Goal: Check status: Check status

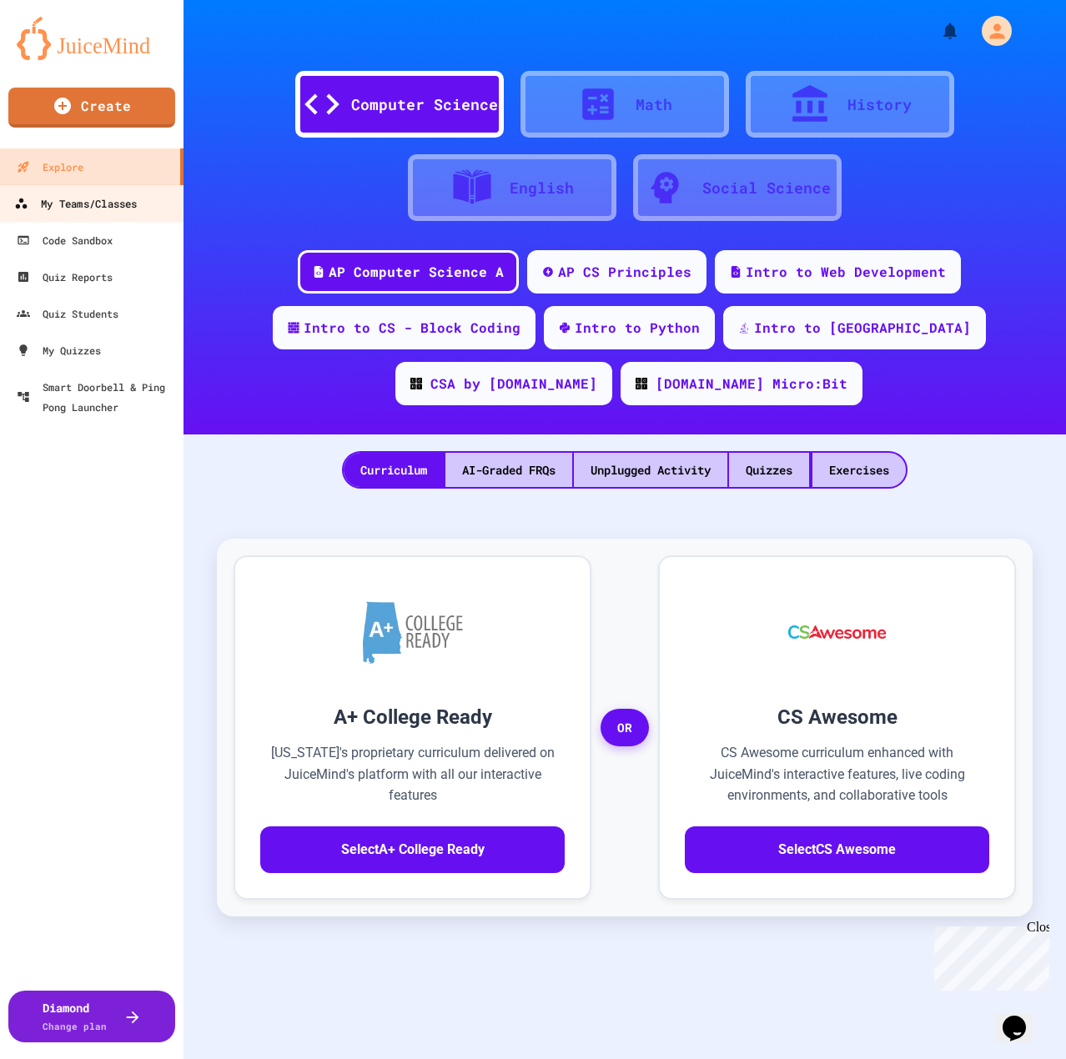
click at [88, 210] on div "My Teams/Classes" at bounding box center [75, 204] width 123 height 21
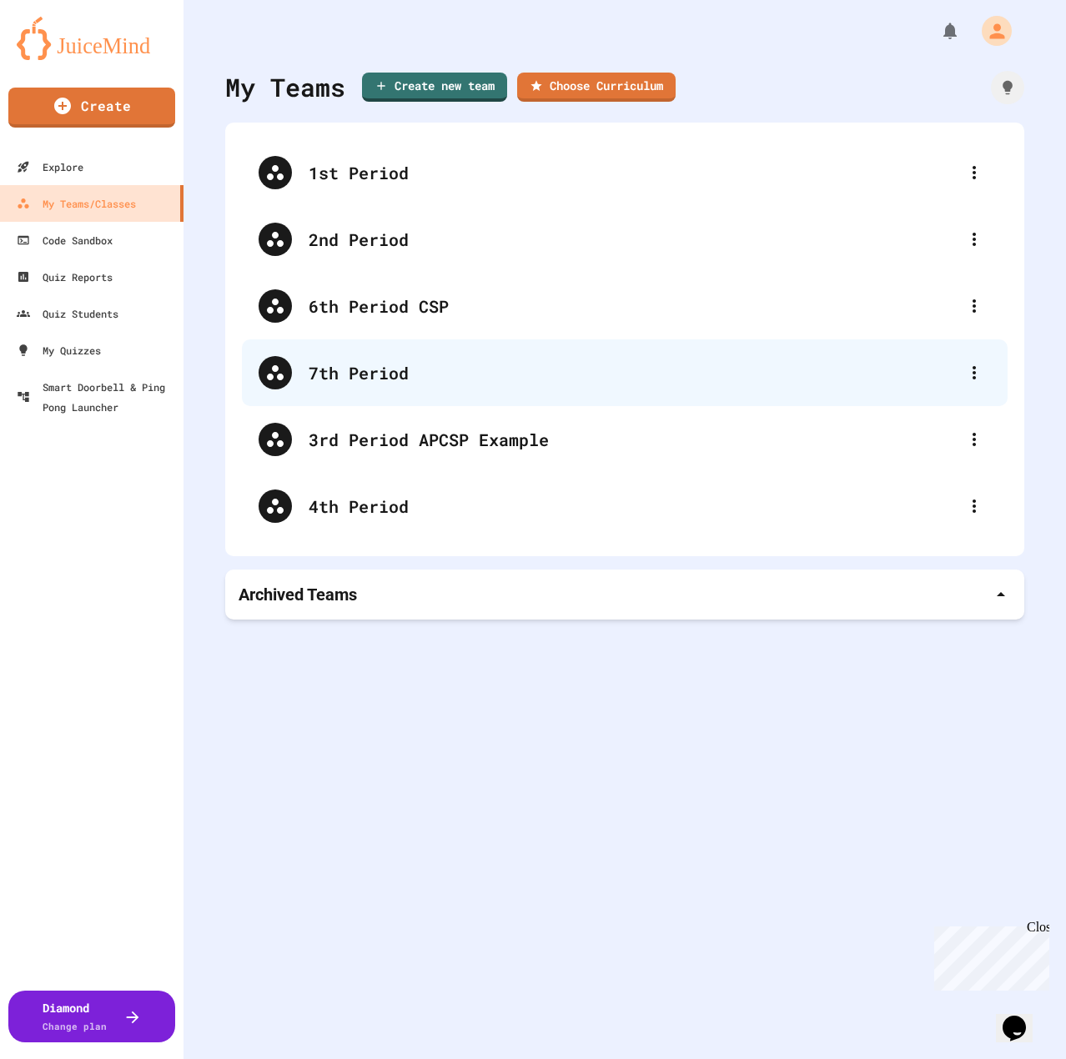
click at [393, 366] on div "7th Period" at bounding box center [633, 372] width 649 height 25
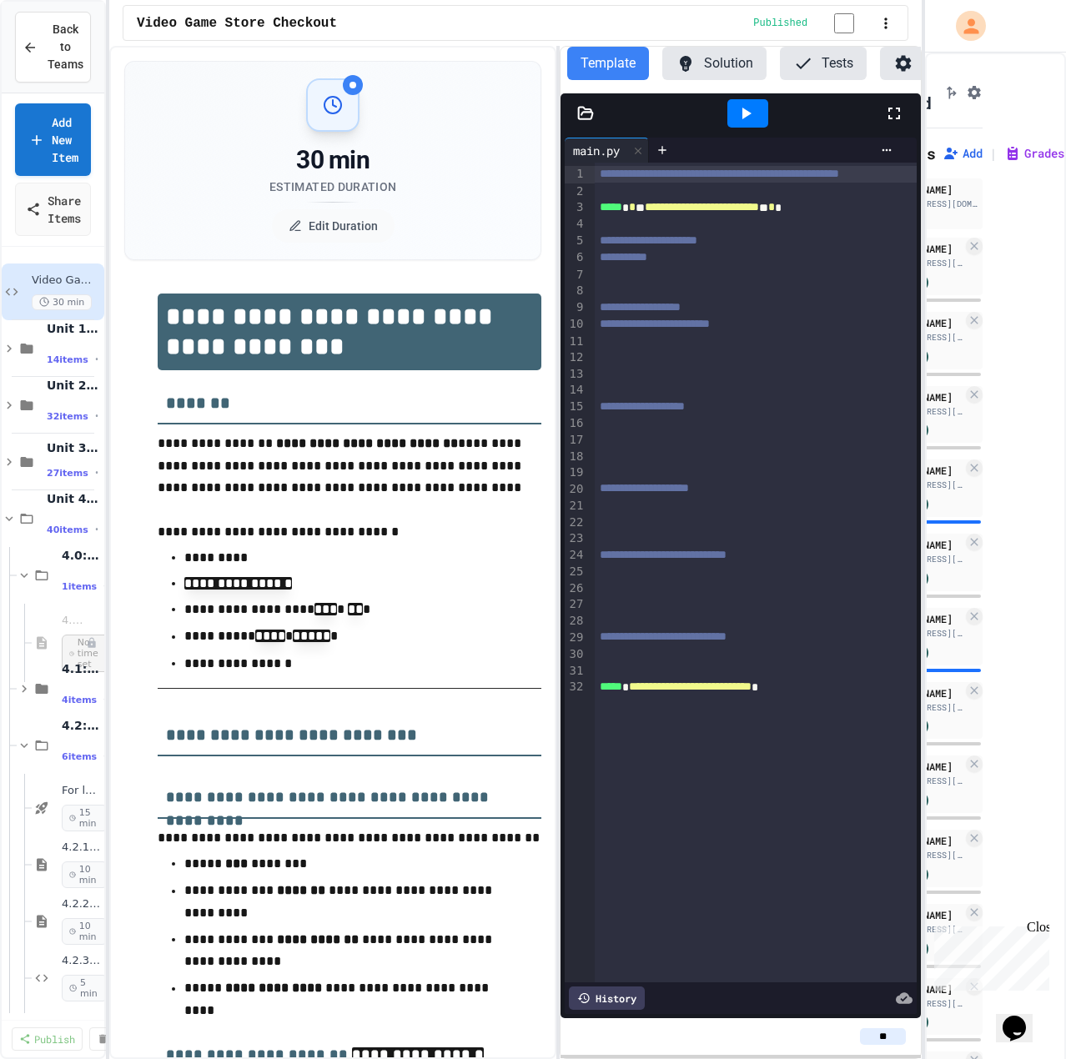
scroll to position [0, 95]
click at [1004, 147] on icon at bounding box center [1012, 153] width 17 height 17
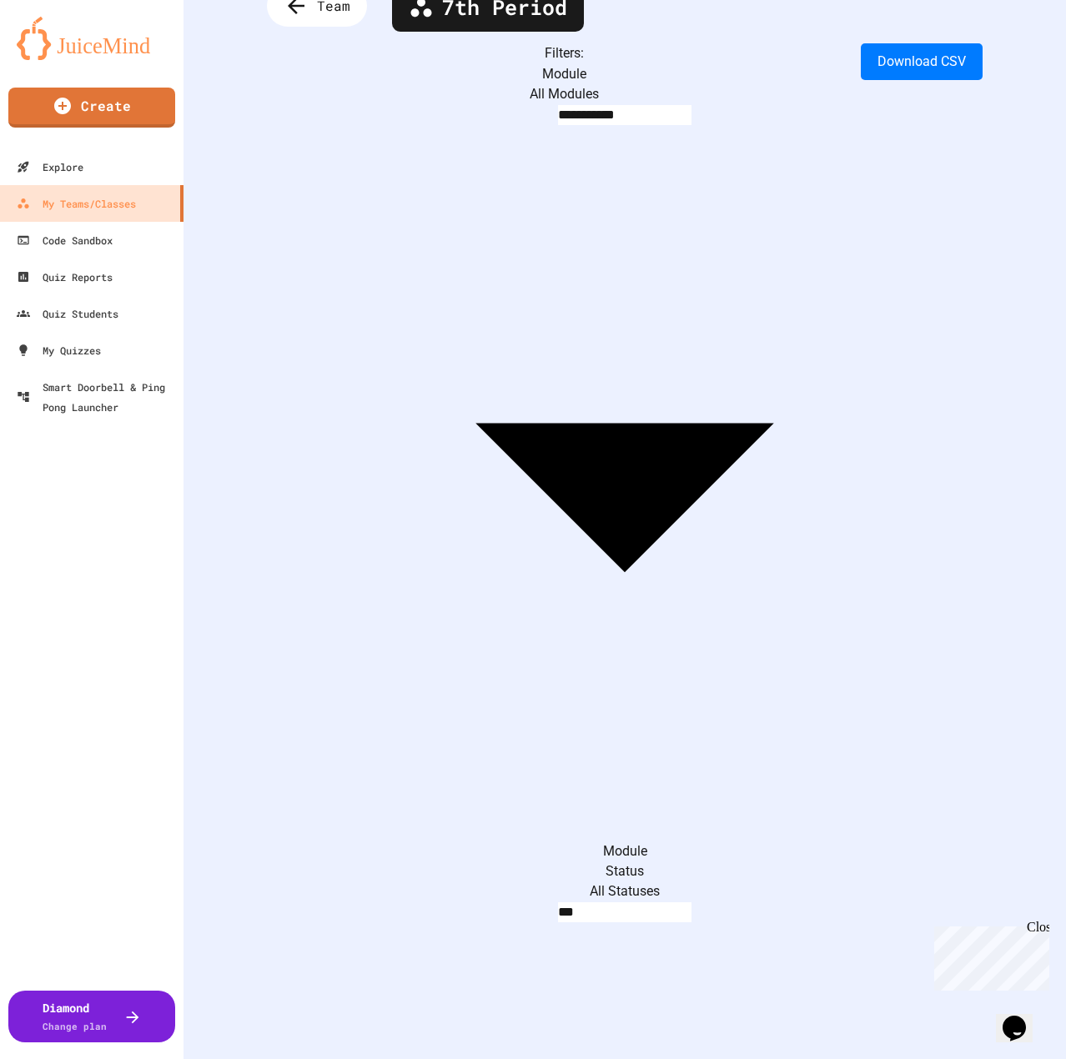
scroll to position [128, 0]
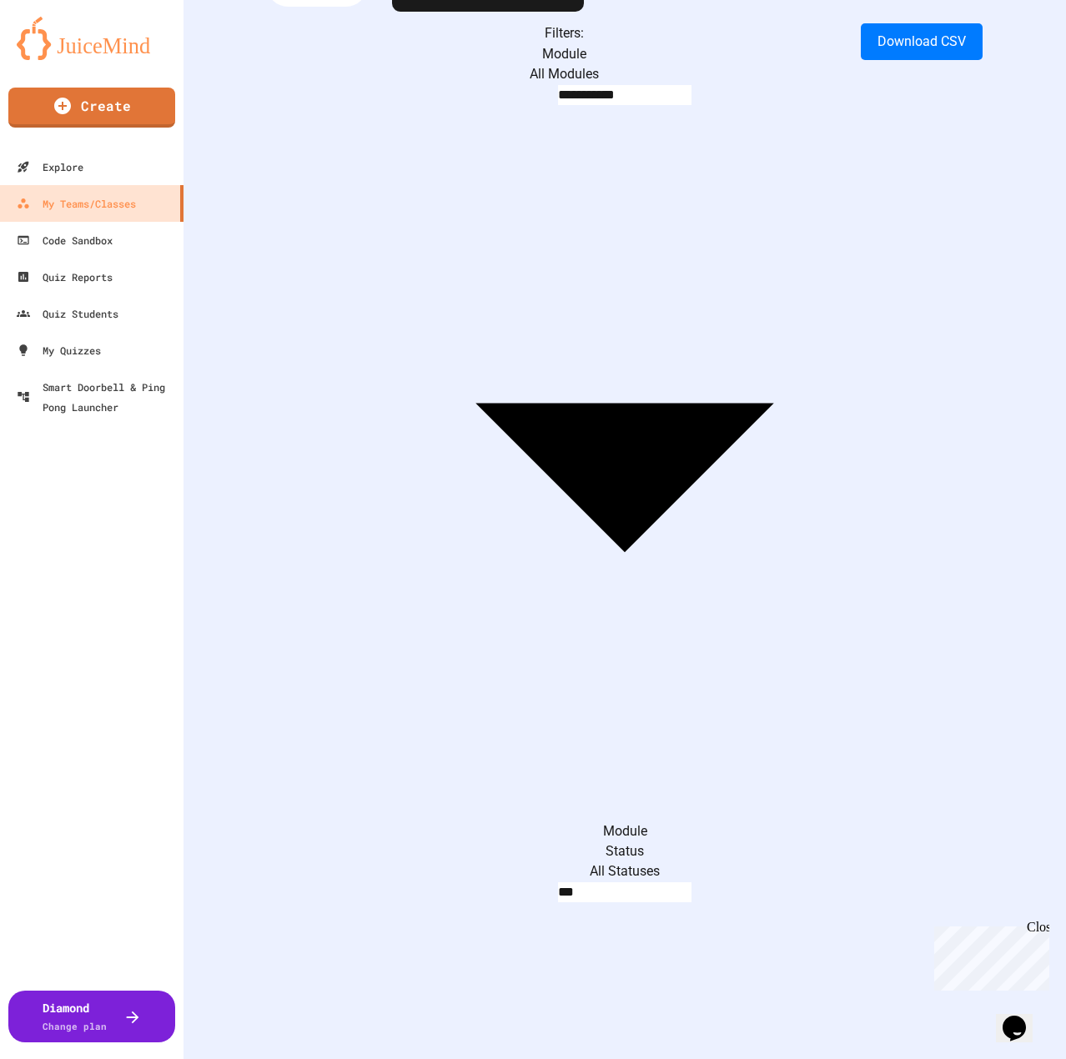
scroll to position [45, 0]
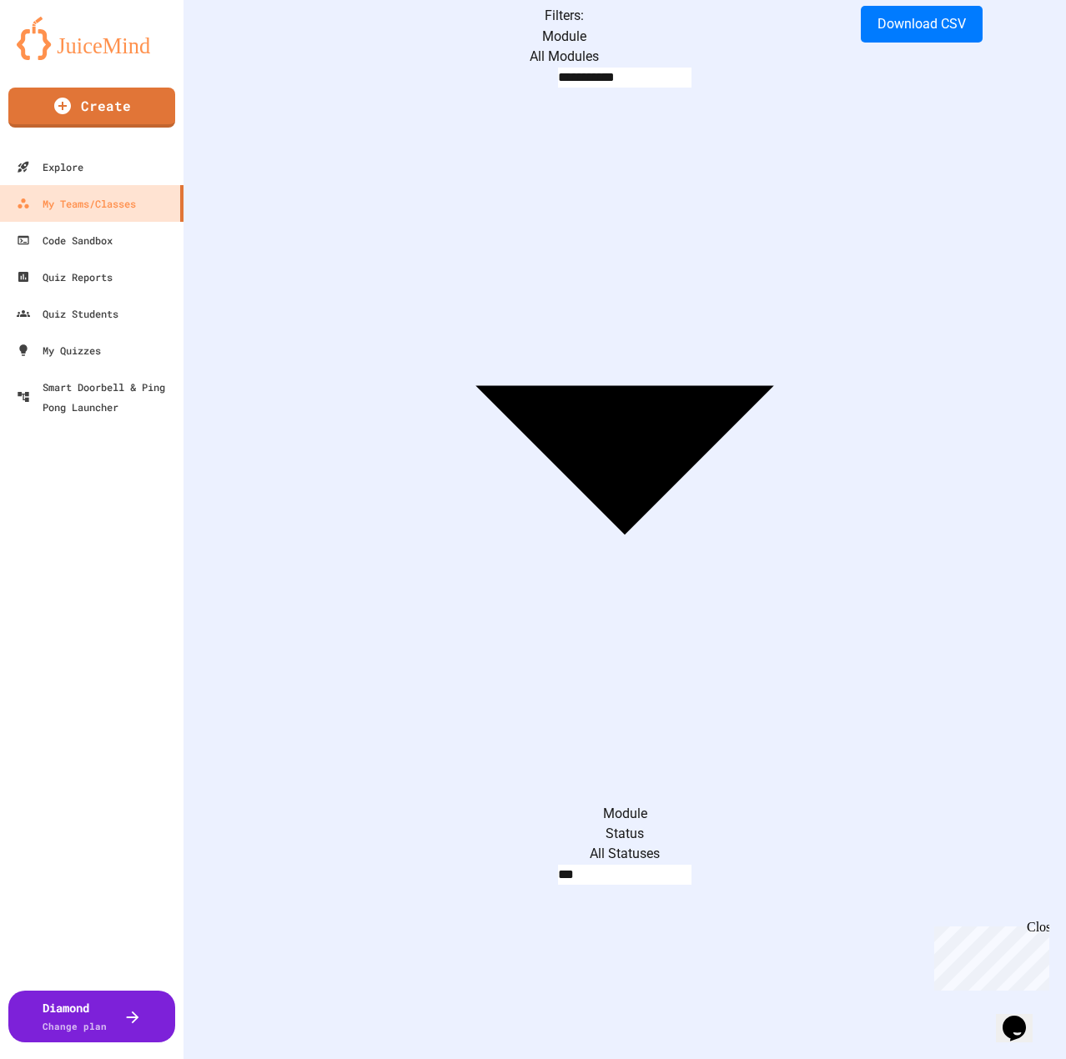
scroll to position [128, 0]
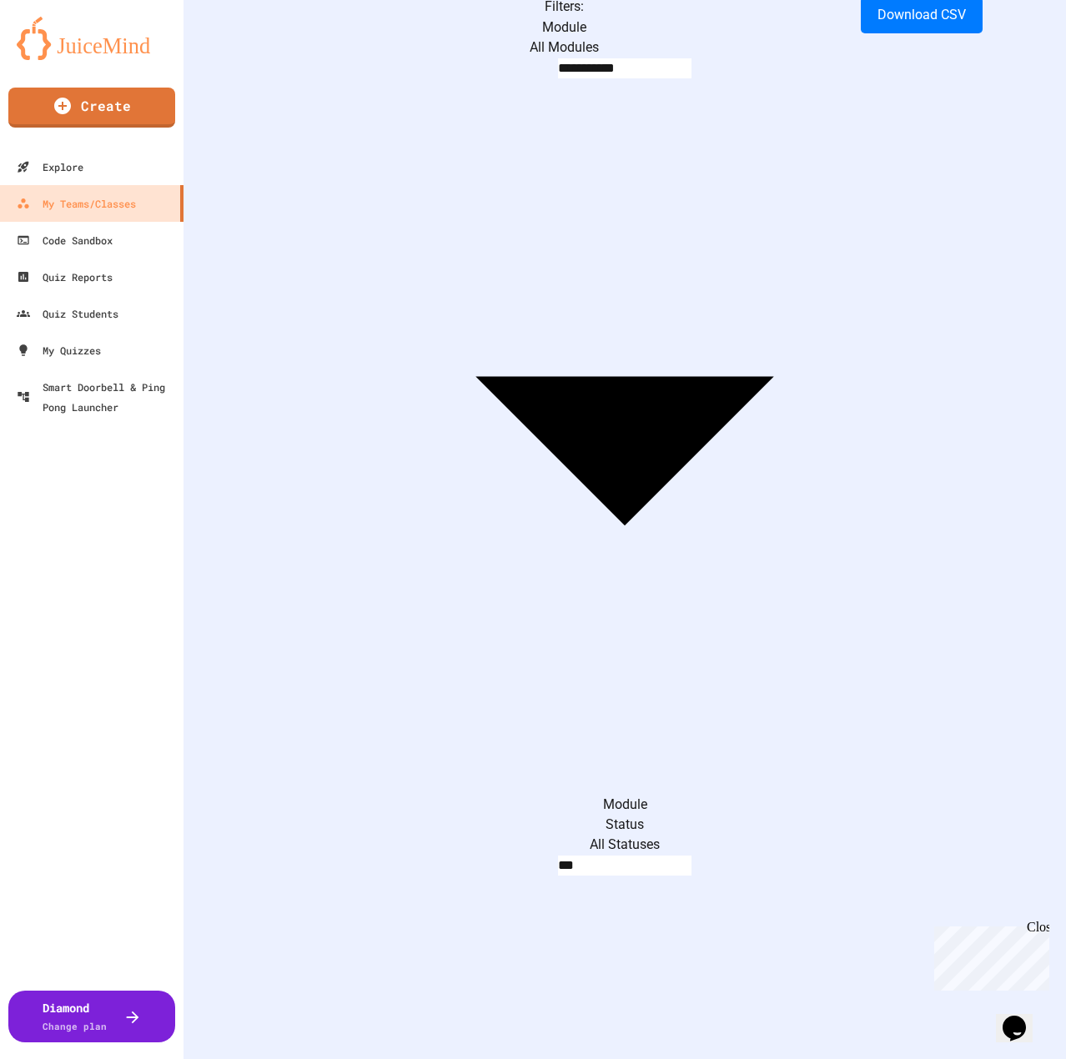
type input "*****"
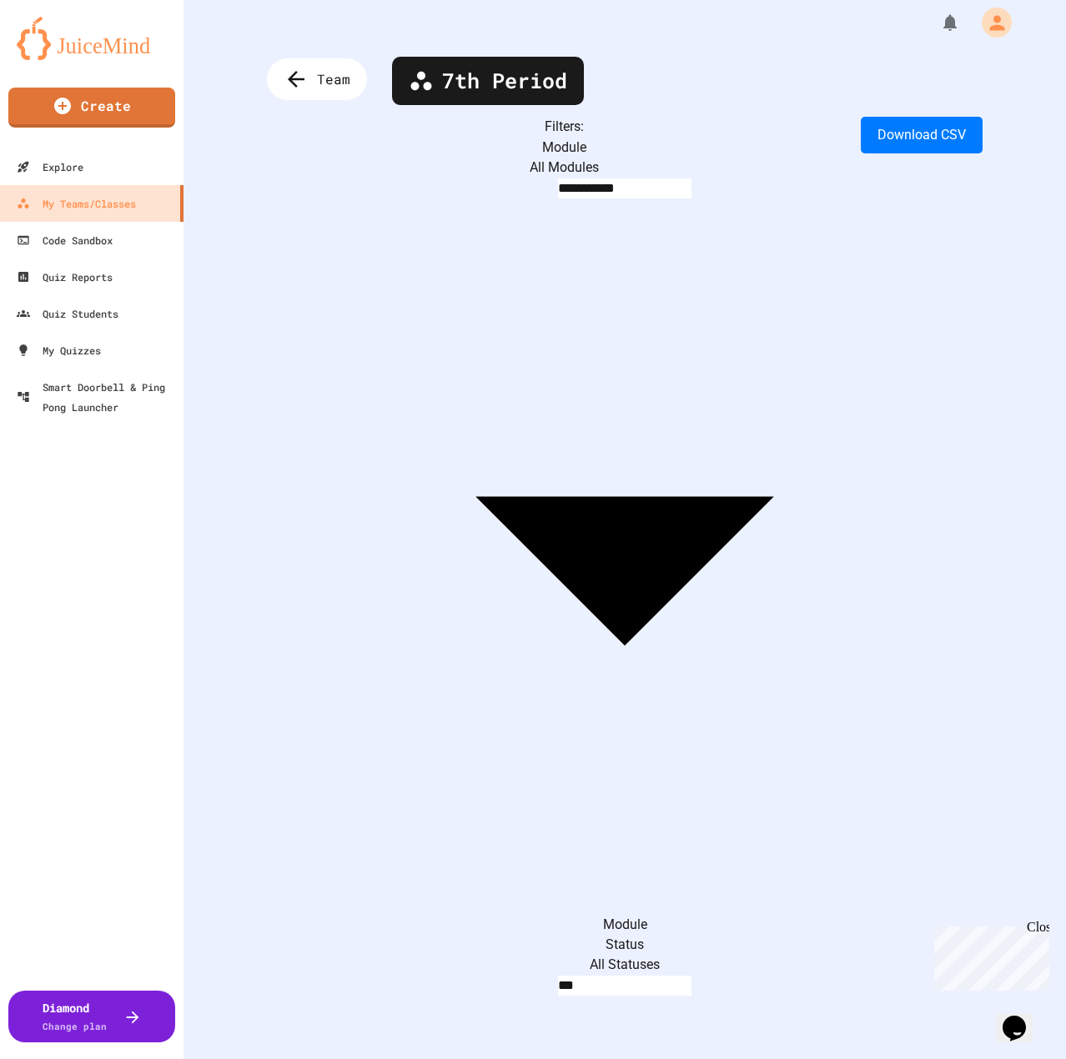
scroll to position [0, 0]
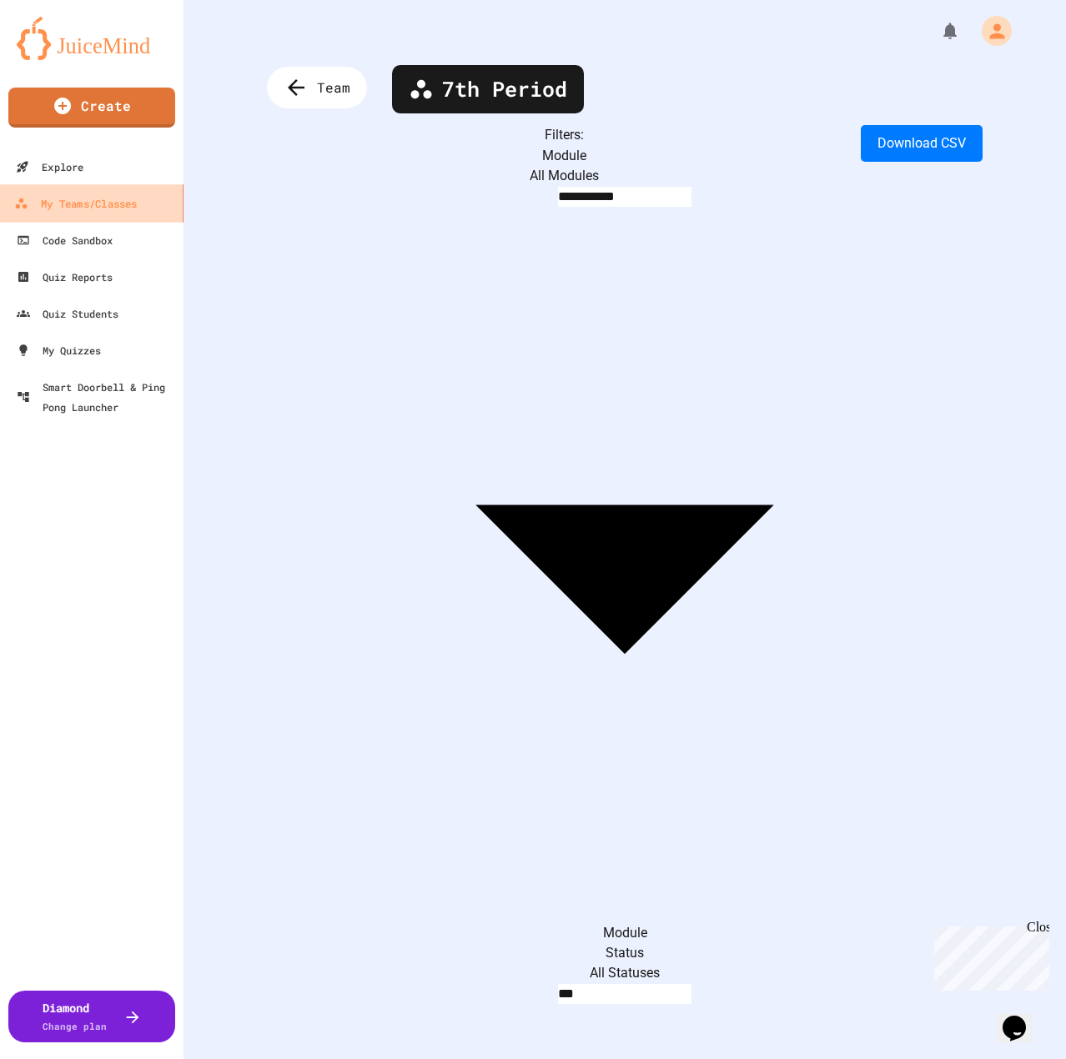
click at [67, 199] on div "My Teams/Classes" at bounding box center [75, 204] width 123 height 21
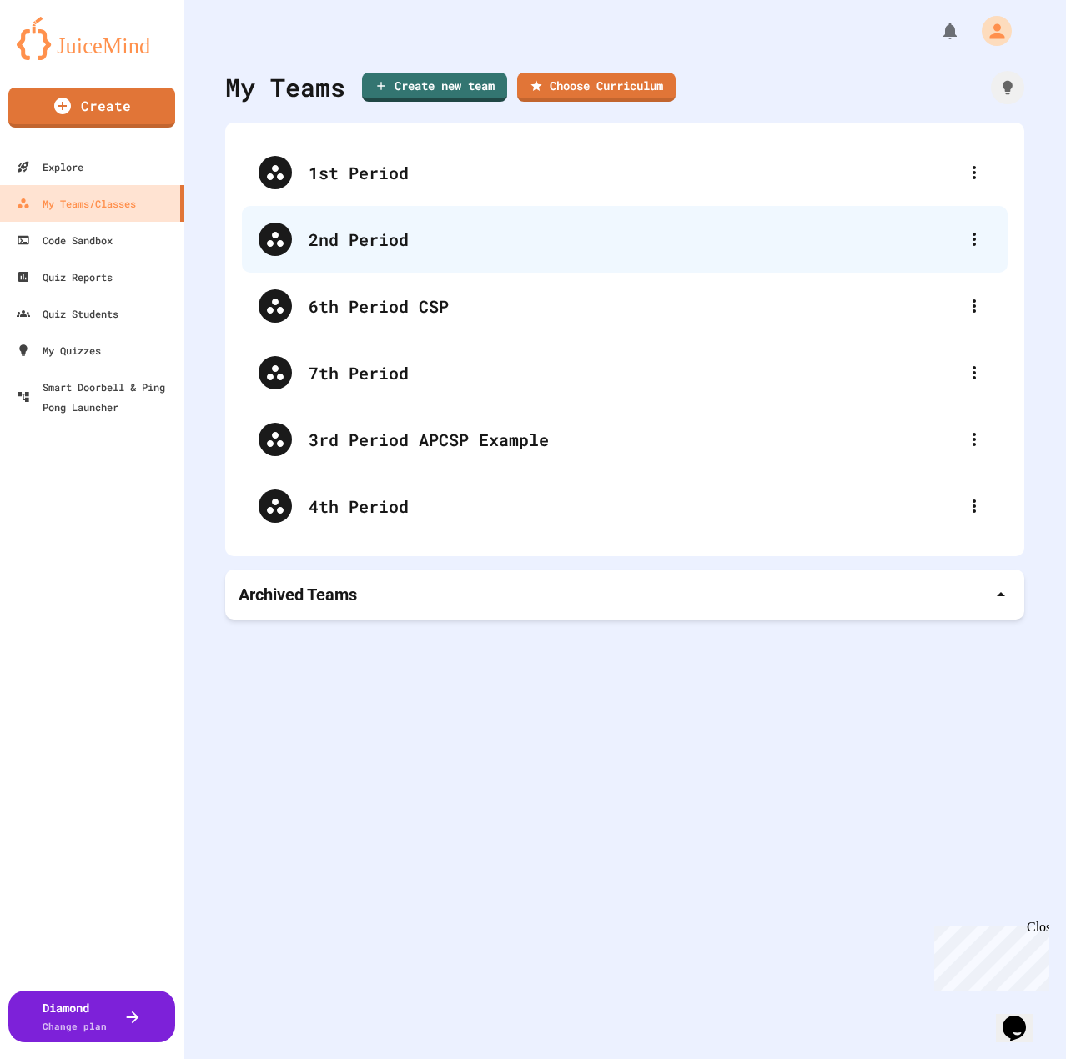
click at [336, 218] on div "2nd Period" at bounding box center [625, 239] width 766 height 67
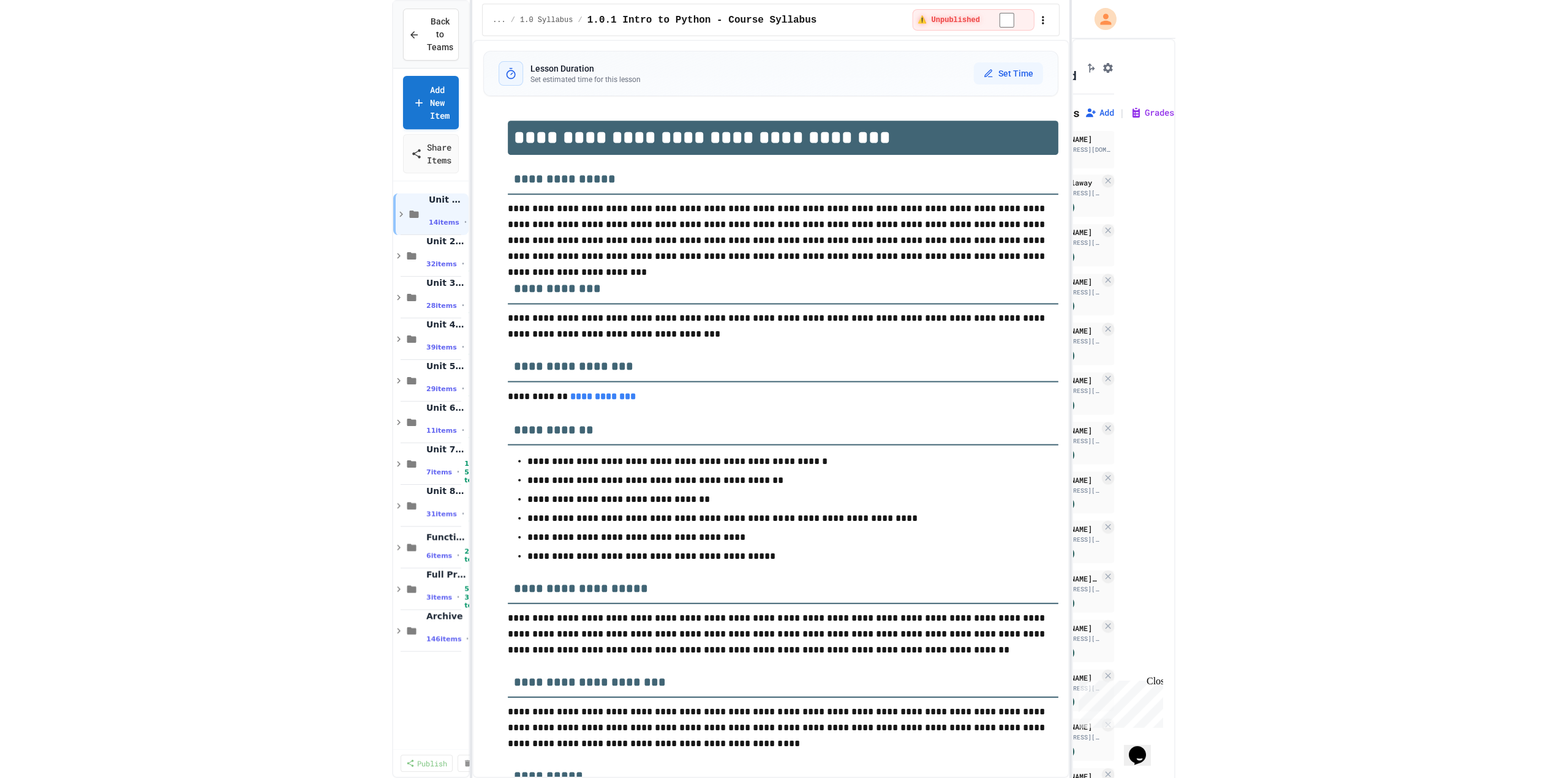
scroll to position [0, 70]
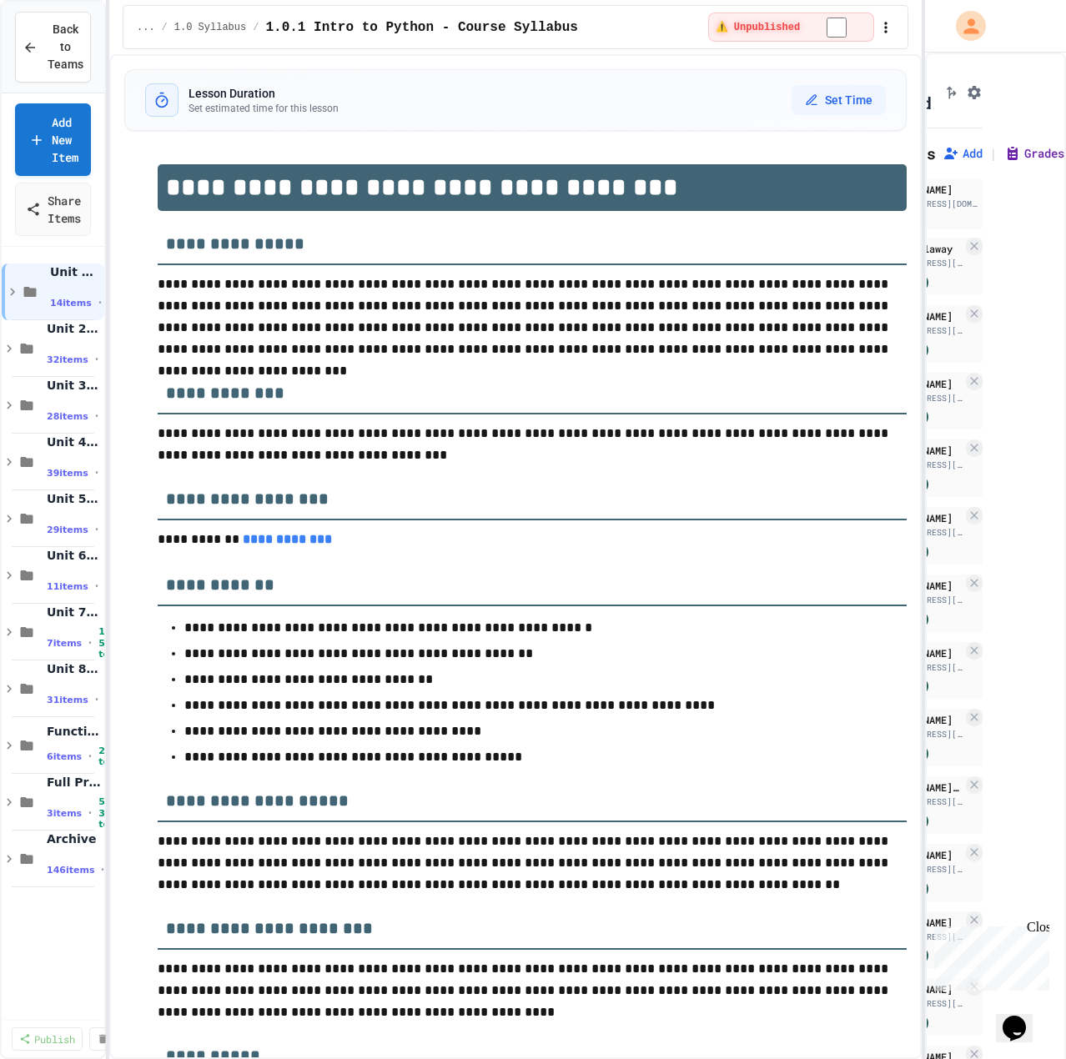
click at [1004, 151] on button "Grades" at bounding box center [1034, 153] width 60 height 17
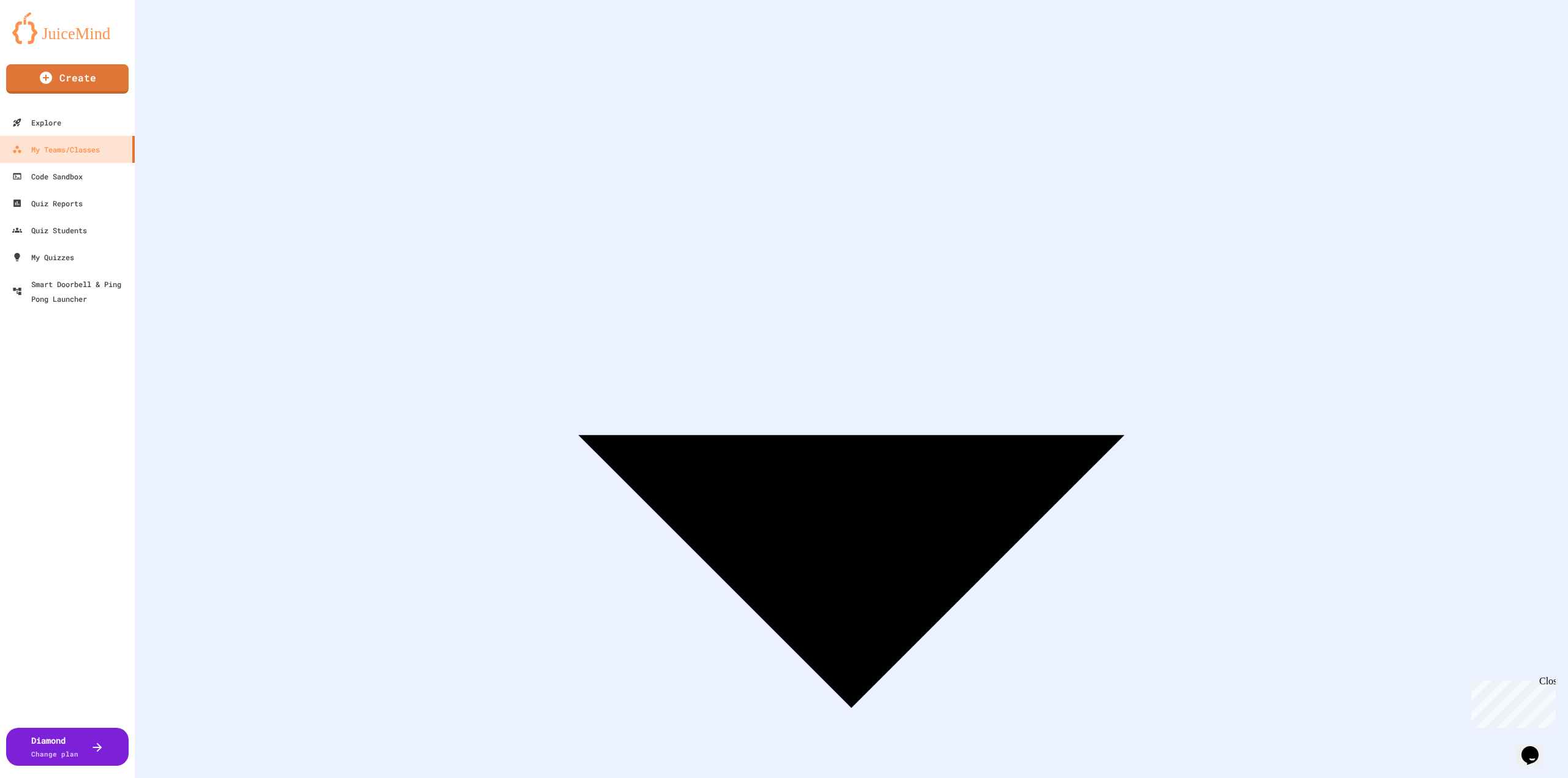
scroll to position [264, 0]
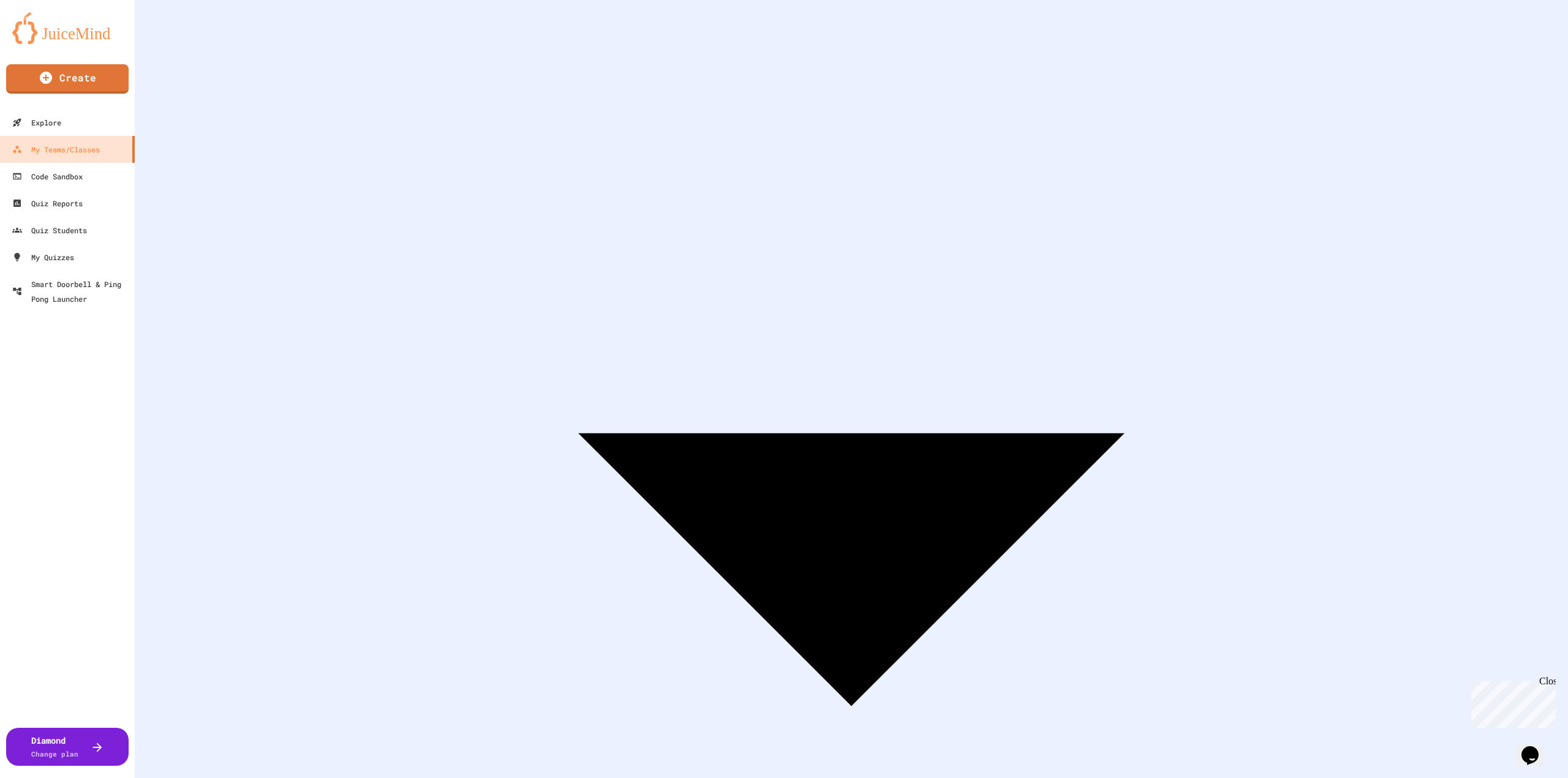
type input "*****"
